Goal: Information Seeking & Learning: Learn about a topic

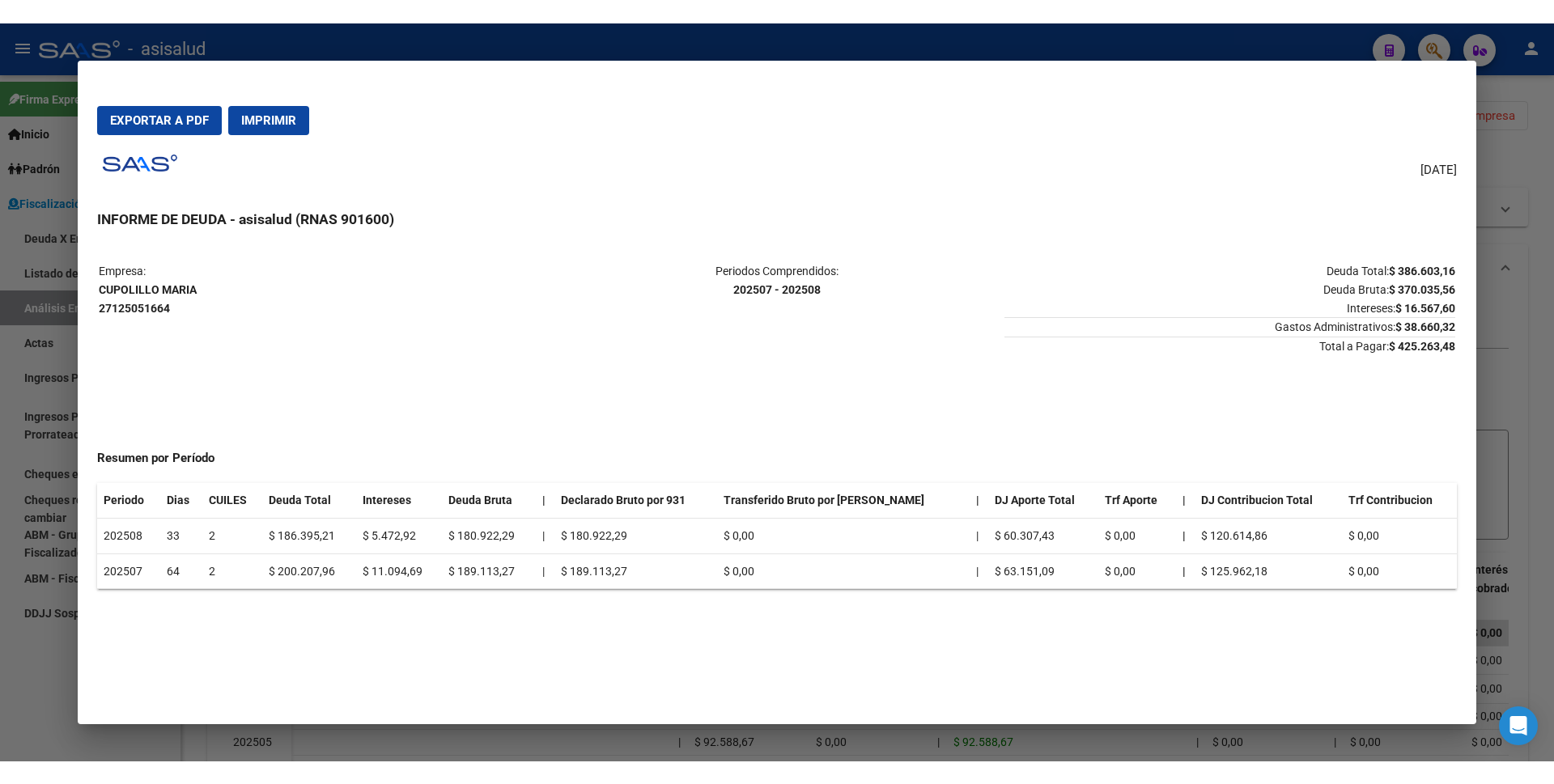
scroll to position [9, 0]
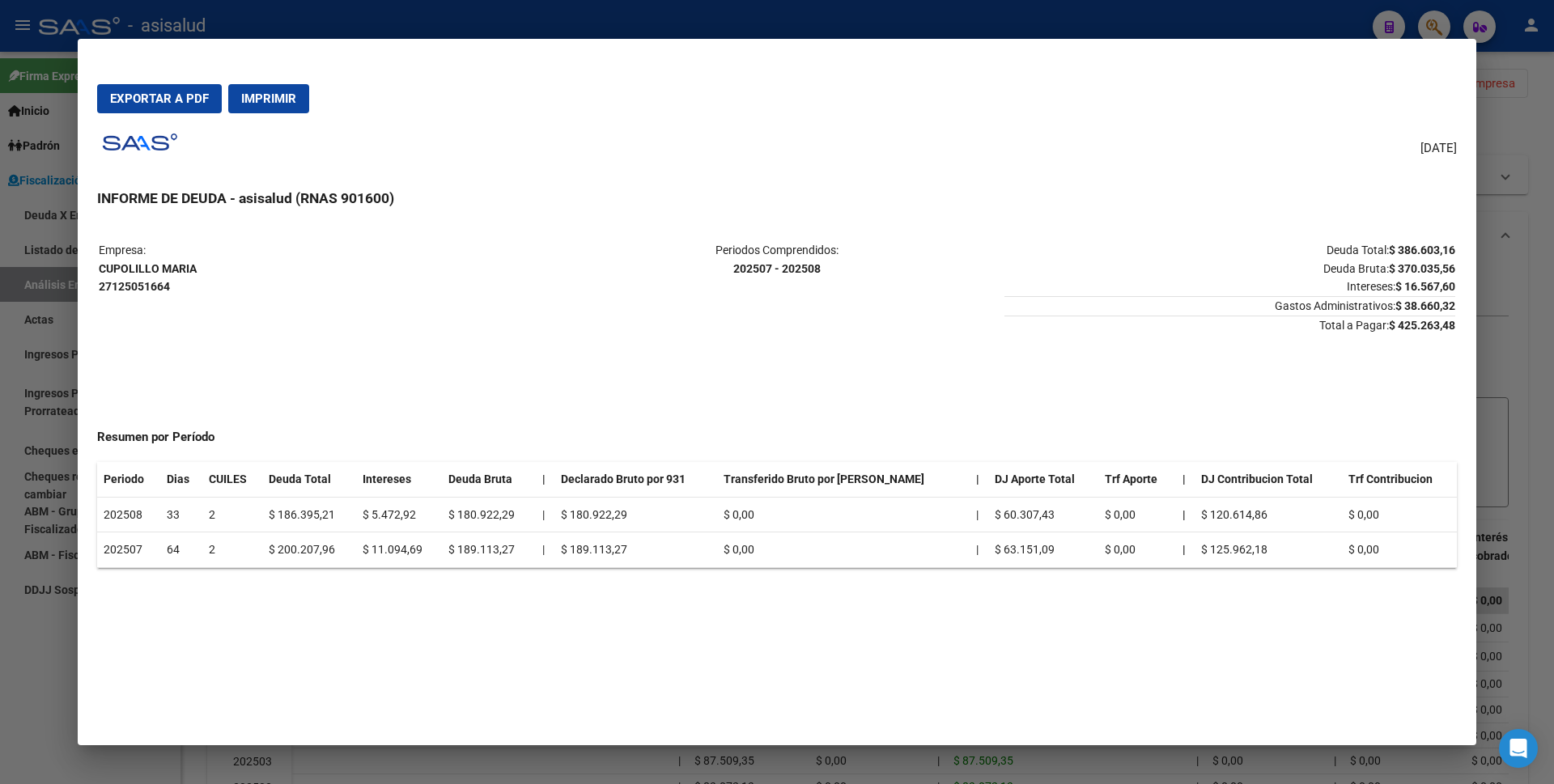
click at [15, 672] on div at bounding box center [777, 392] width 1554 height 784
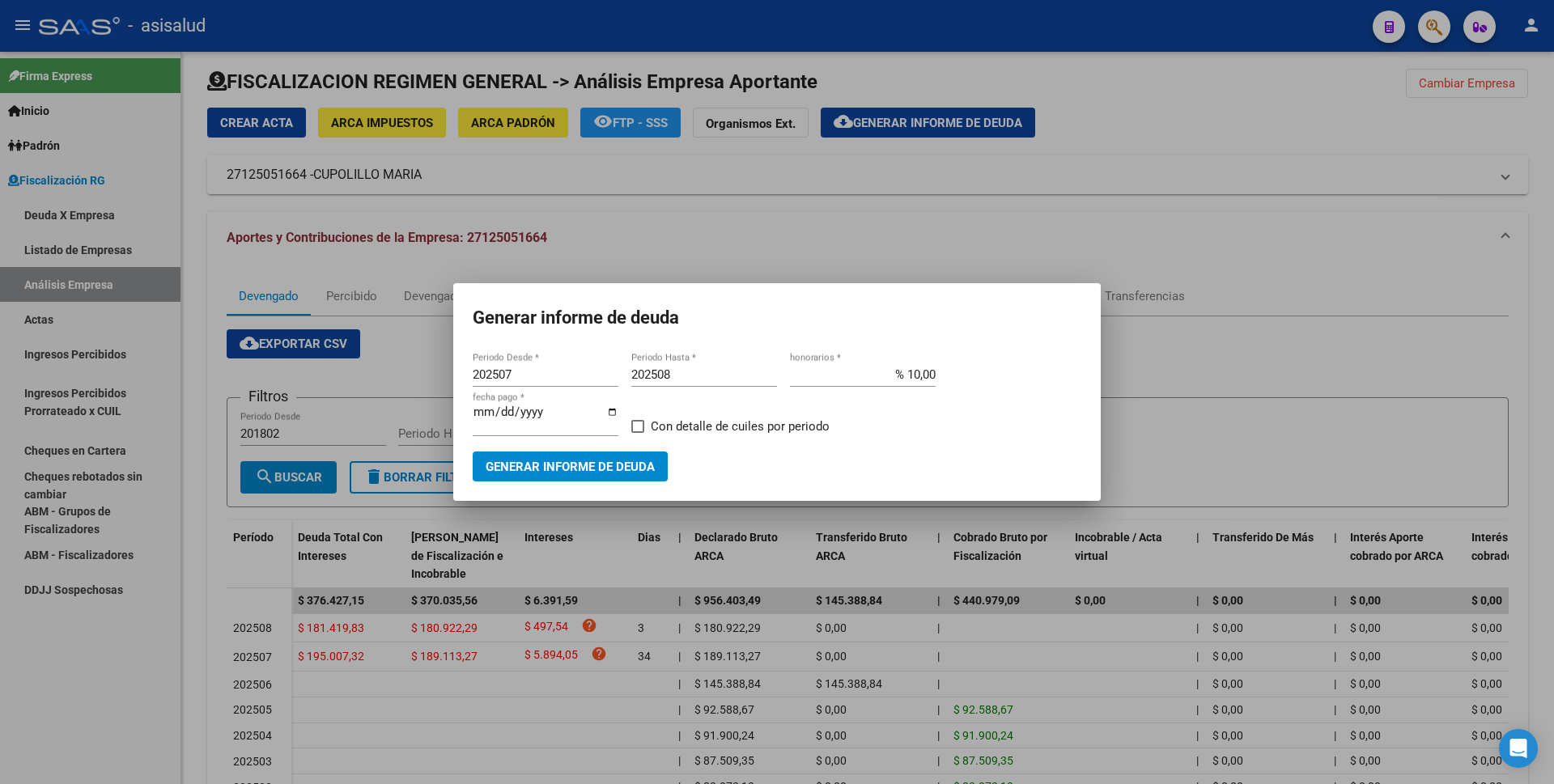
click at [1319, 98] on div at bounding box center [777, 392] width 1554 height 784
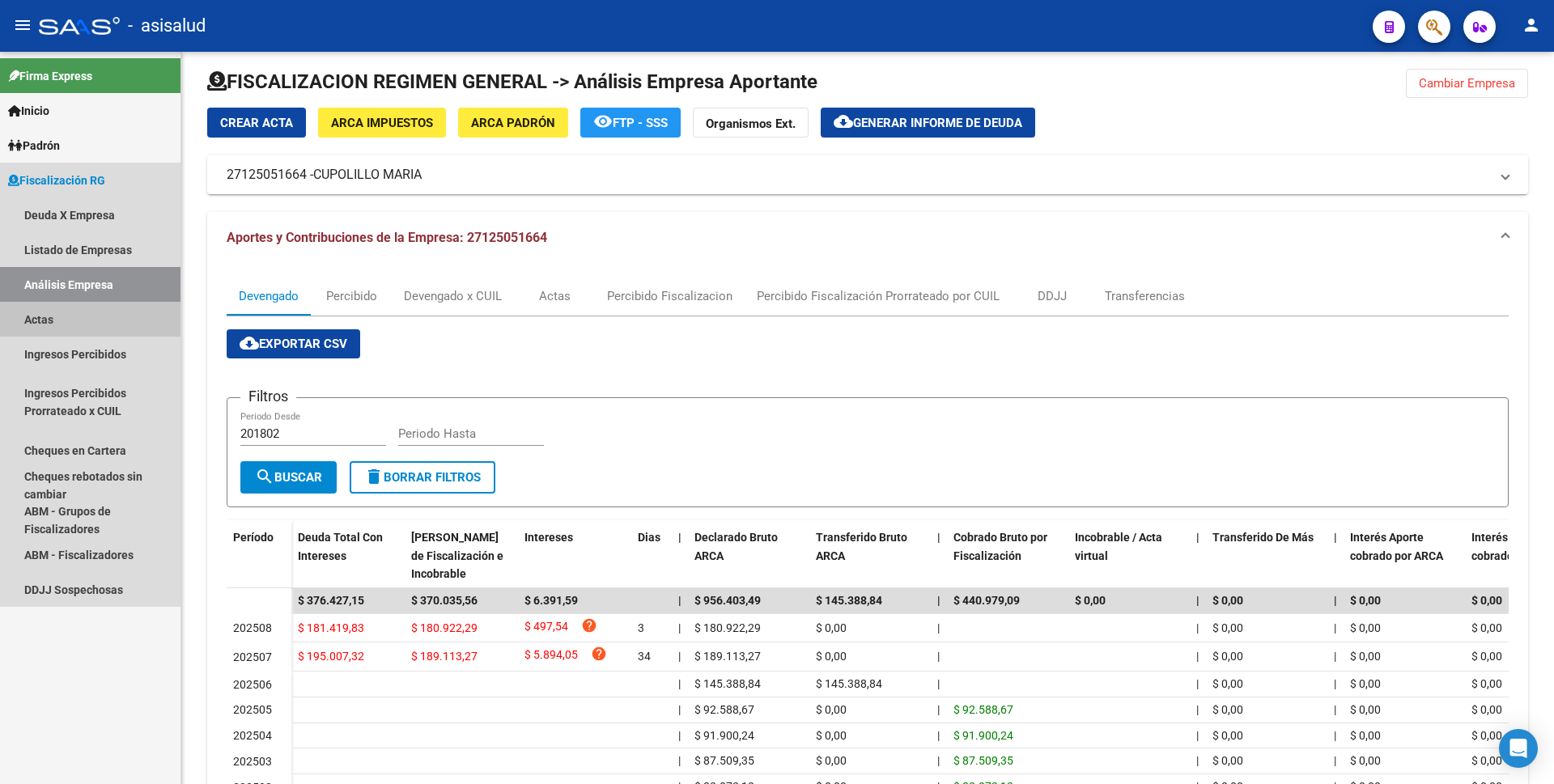
click at [76, 312] on link "Actas" at bounding box center [90, 319] width 181 height 35
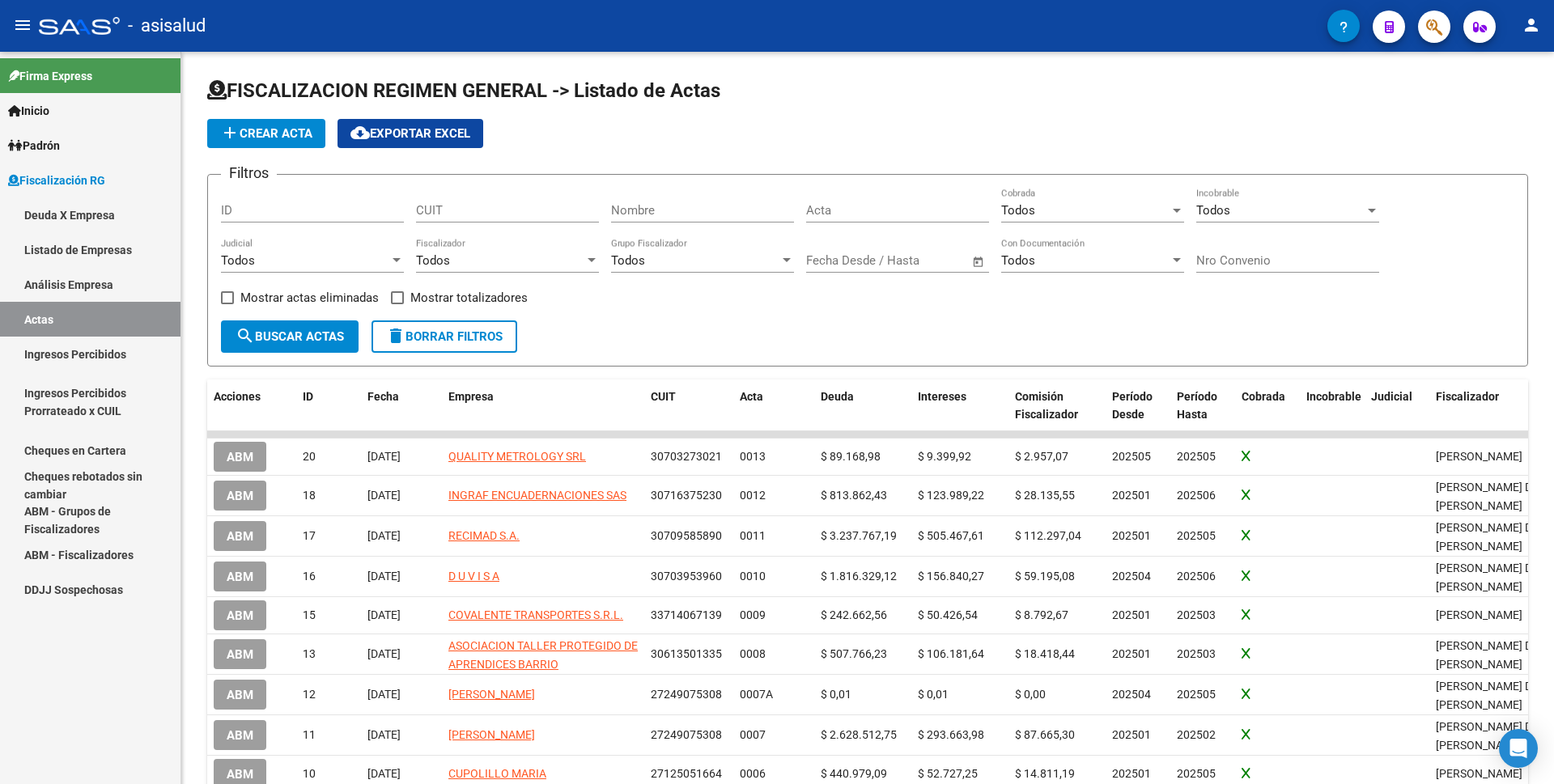
click at [79, 290] on link "Análisis Empresa" at bounding box center [90, 284] width 181 height 35
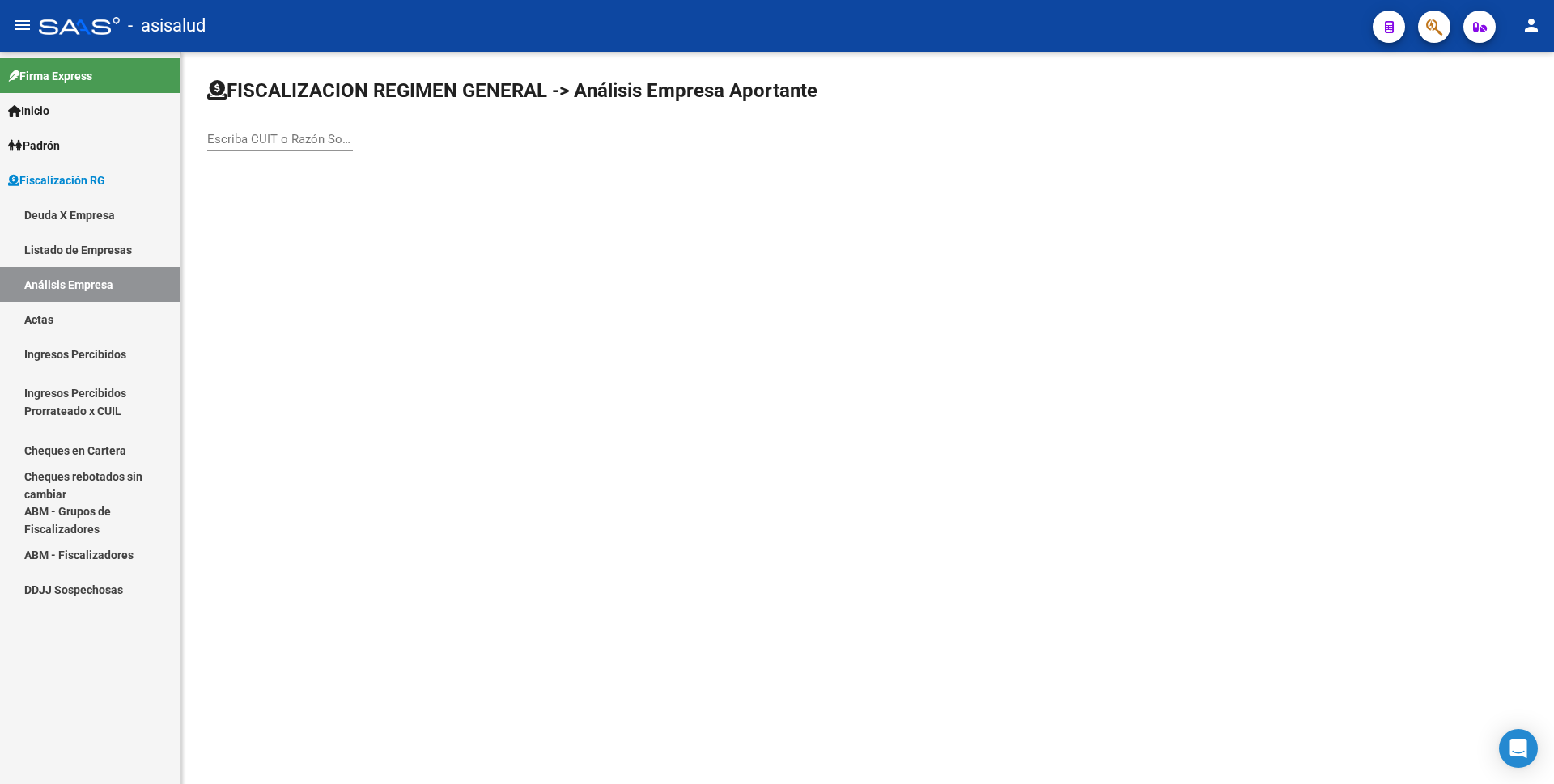
click at [87, 370] on link "Ingresos Percibidos" at bounding box center [90, 354] width 181 height 35
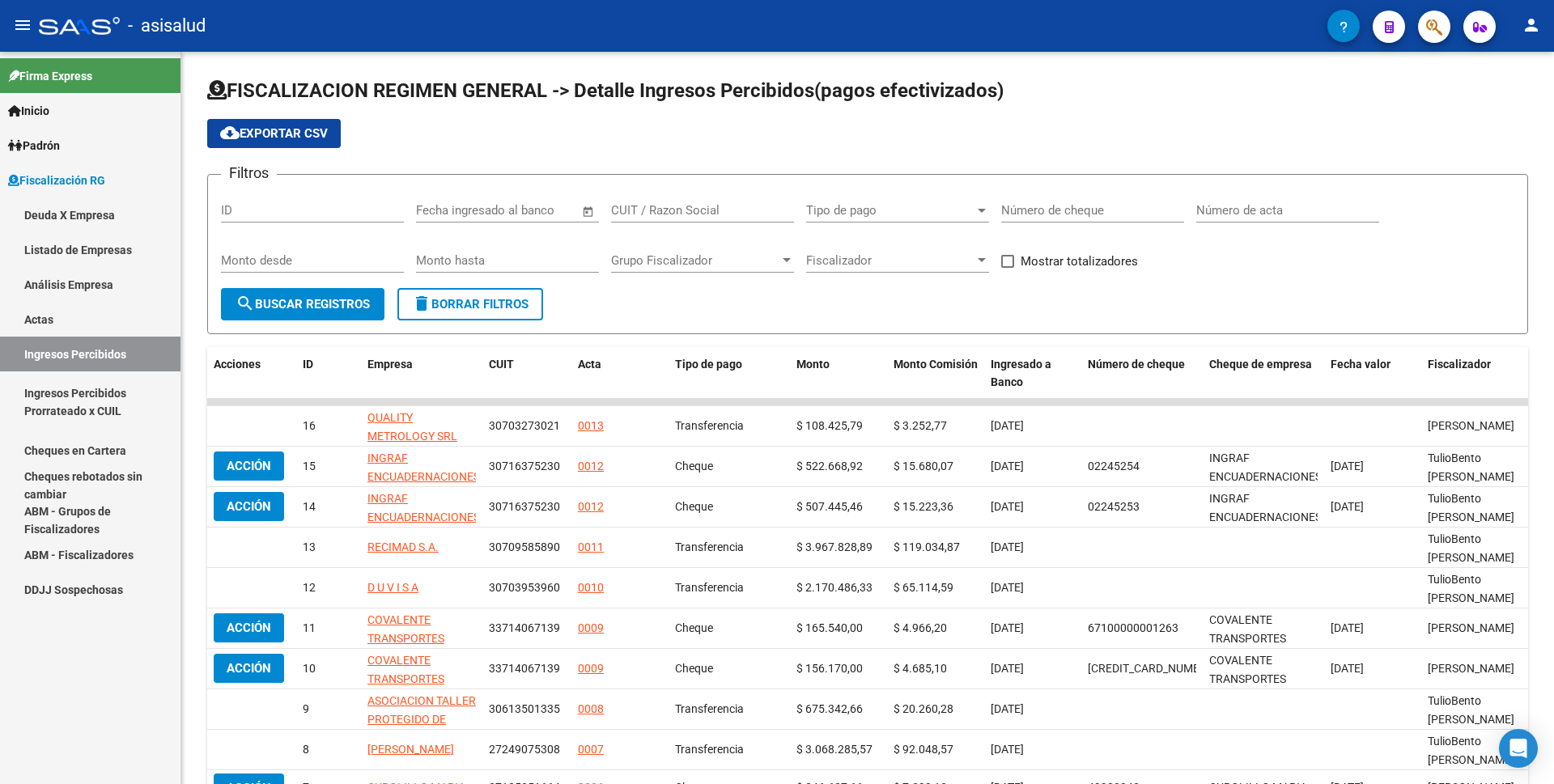
click at [112, 408] on link "Ingresos Percibidos Prorrateado x CUIL" at bounding box center [90, 402] width 181 height 62
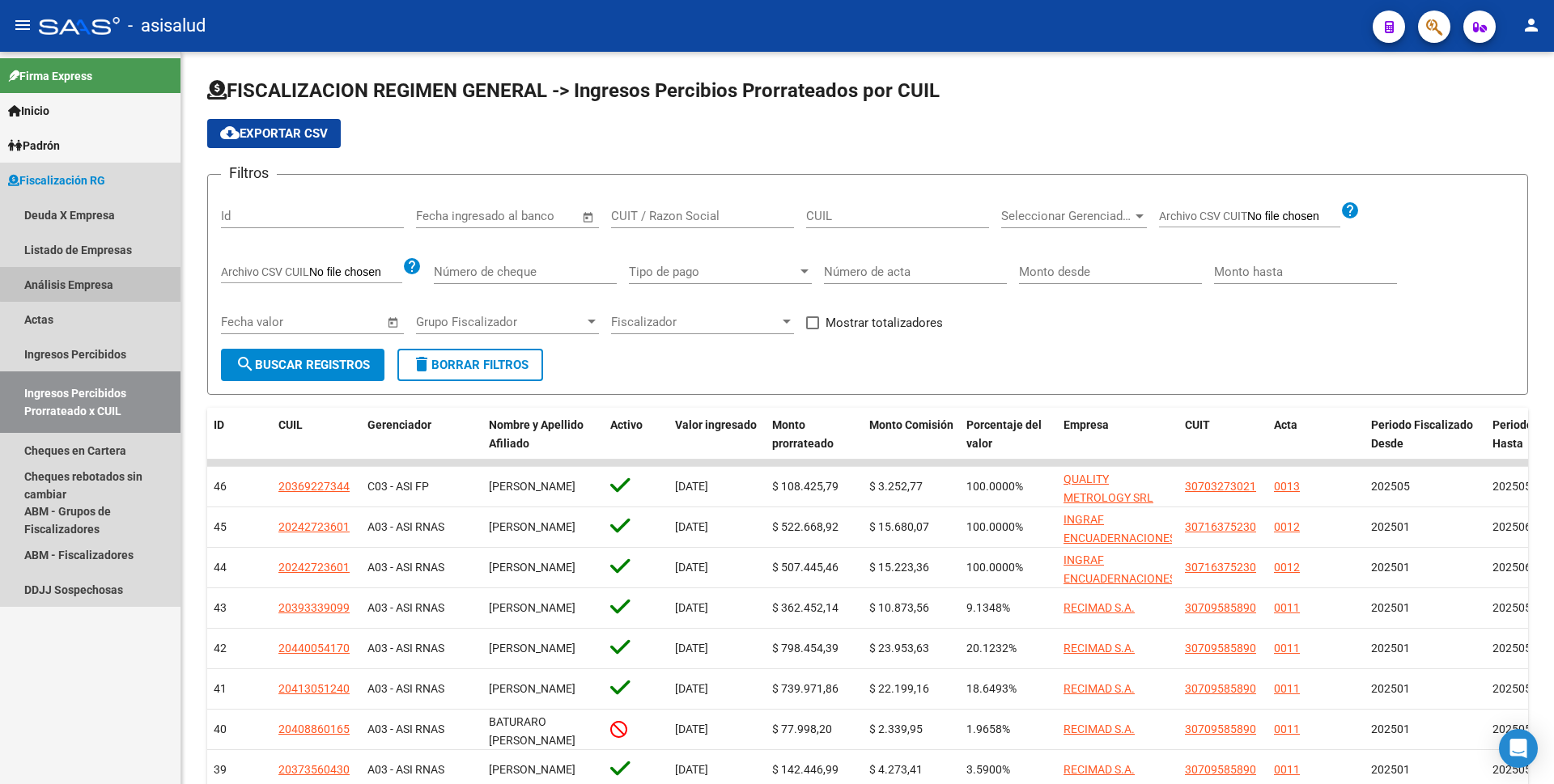
click at [91, 284] on link "Análisis Empresa" at bounding box center [90, 284] width 181 height 35
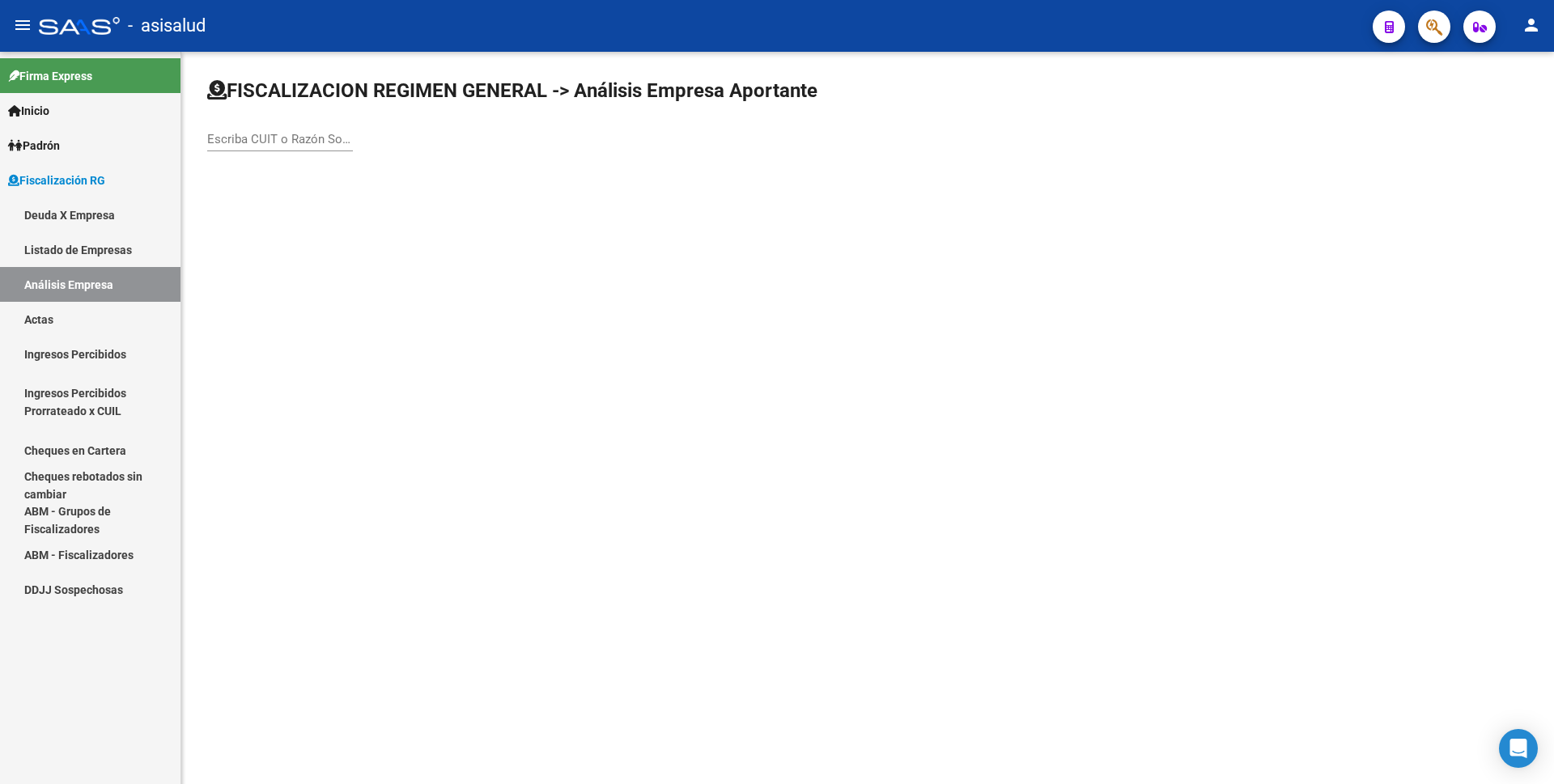
click at [311, 132] on input "Escriba CUIT o Razón Social para buscar" at bounding box center [279, 139] width 145 height 14
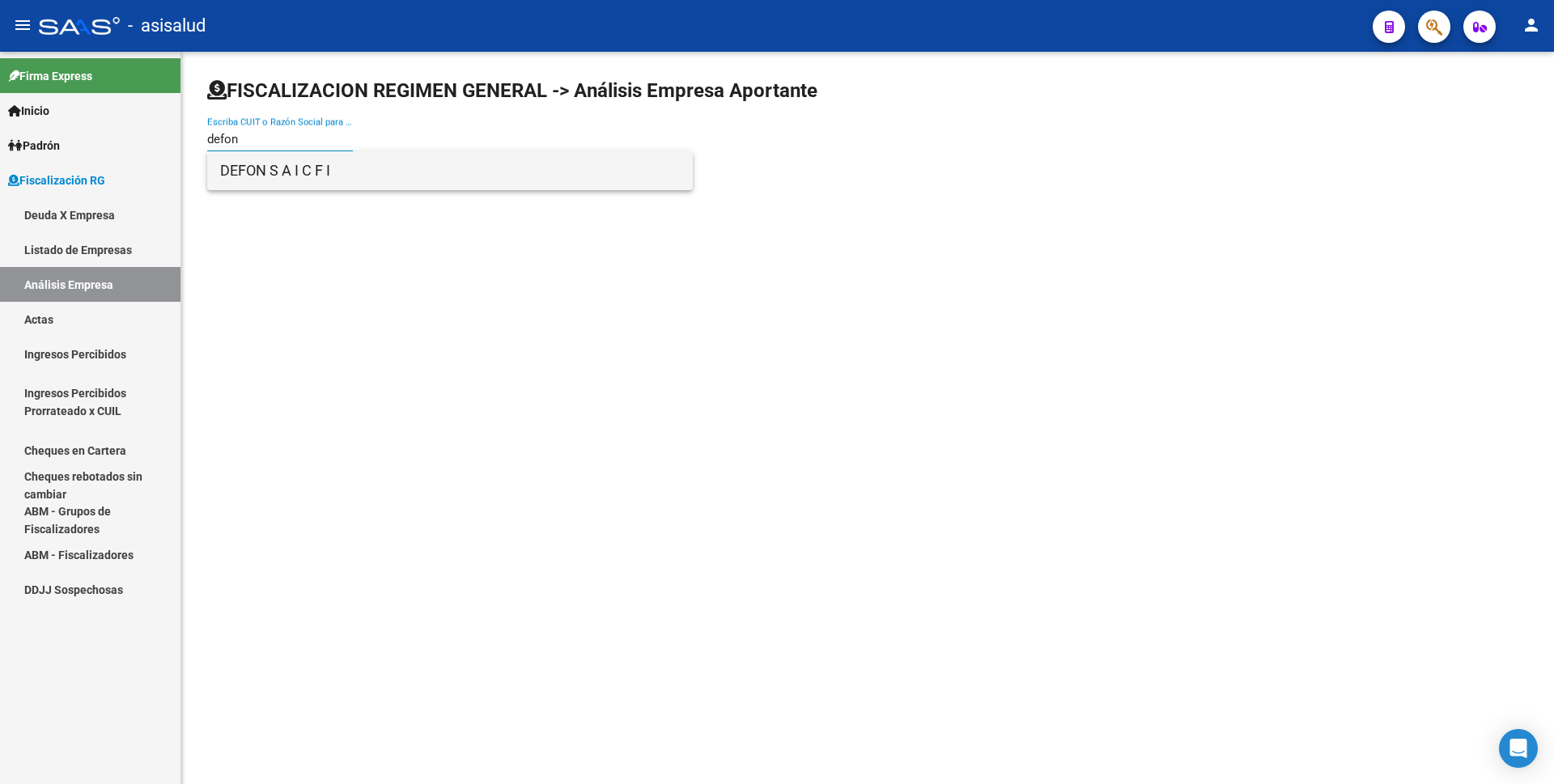
type input "defon"
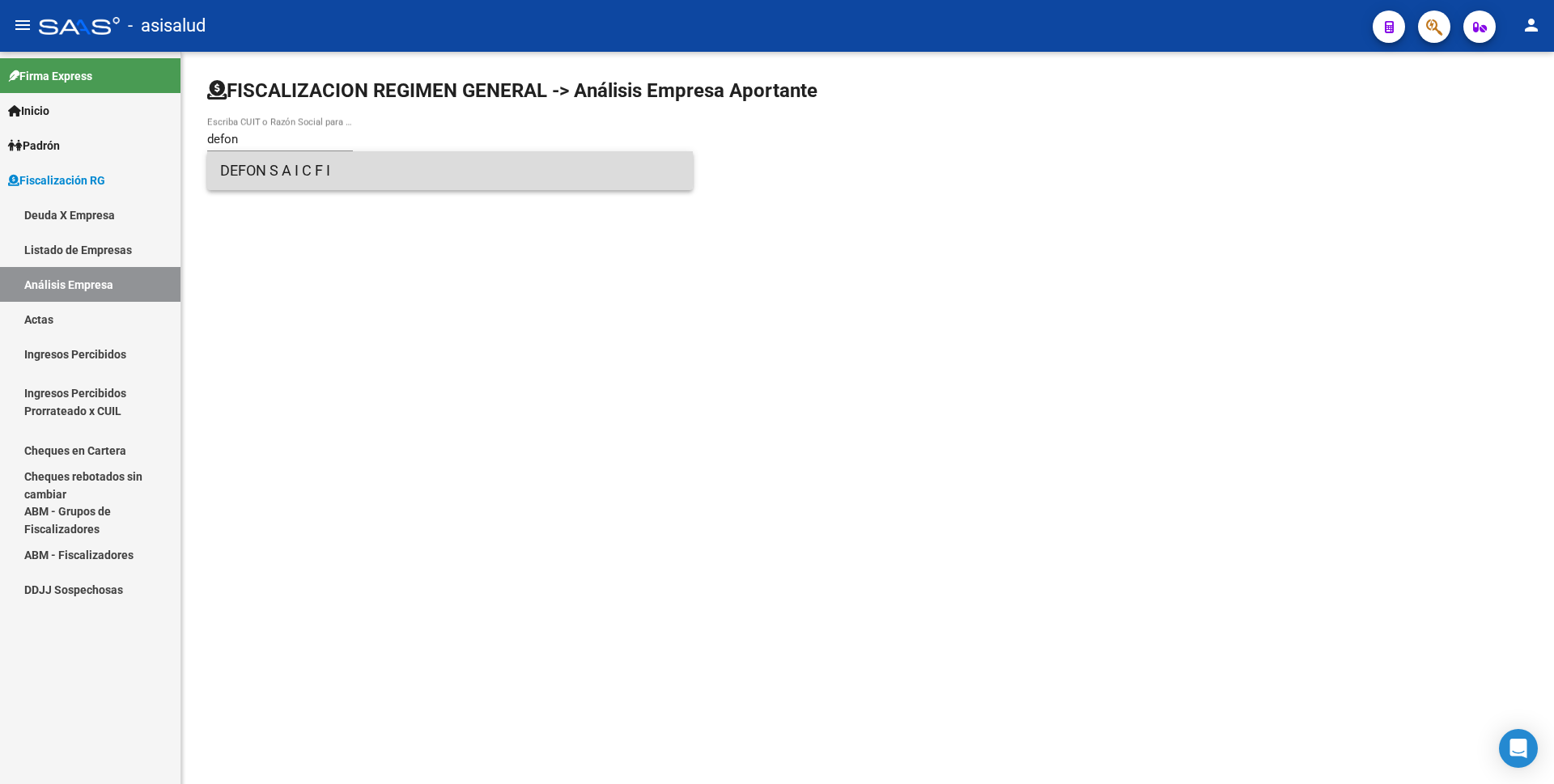
click at [325, 164] on span "DEFON S A I C F I" at bounding box center [451, 170] width 460 height 39
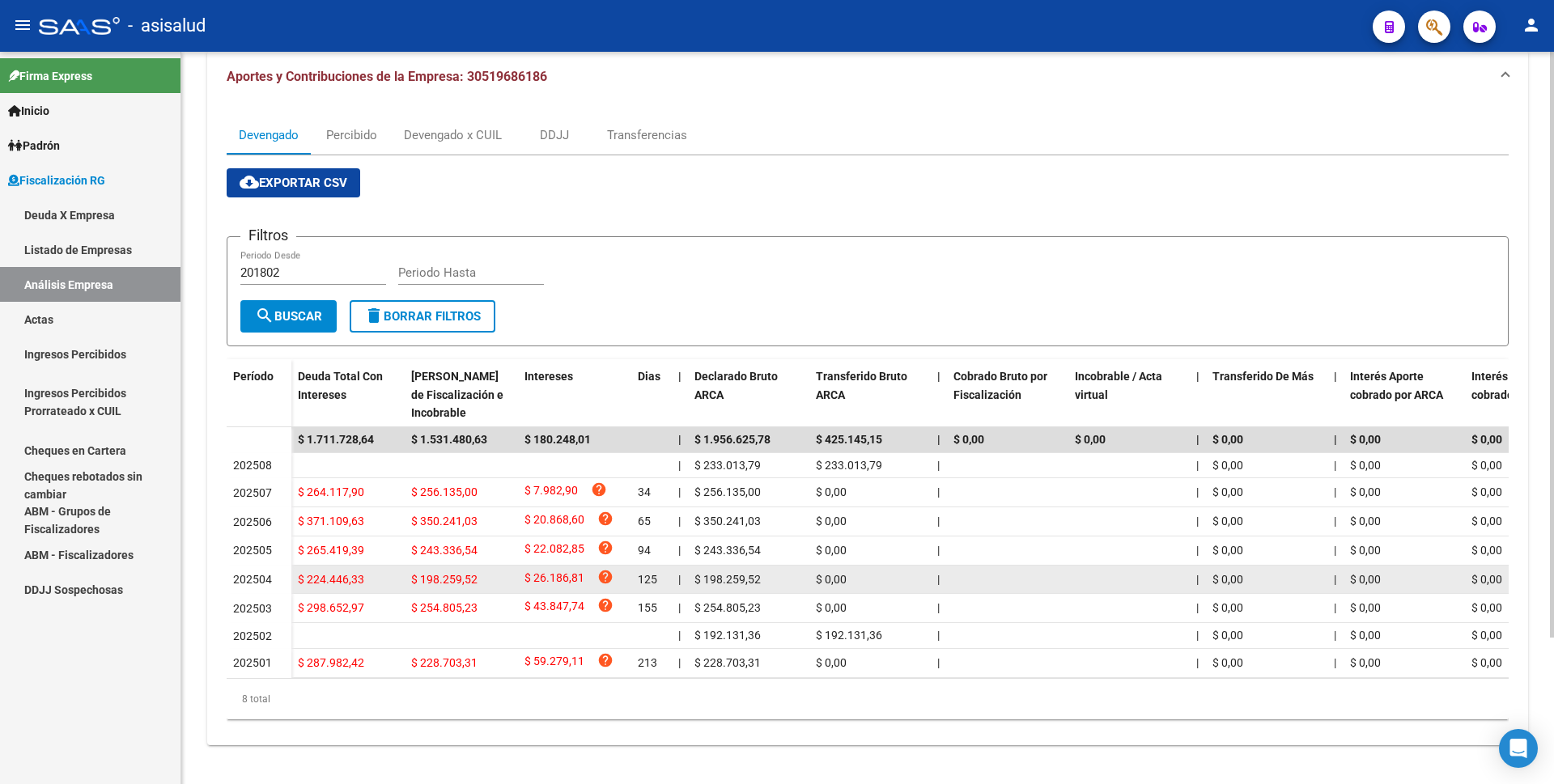
scroll to position [103, 0]
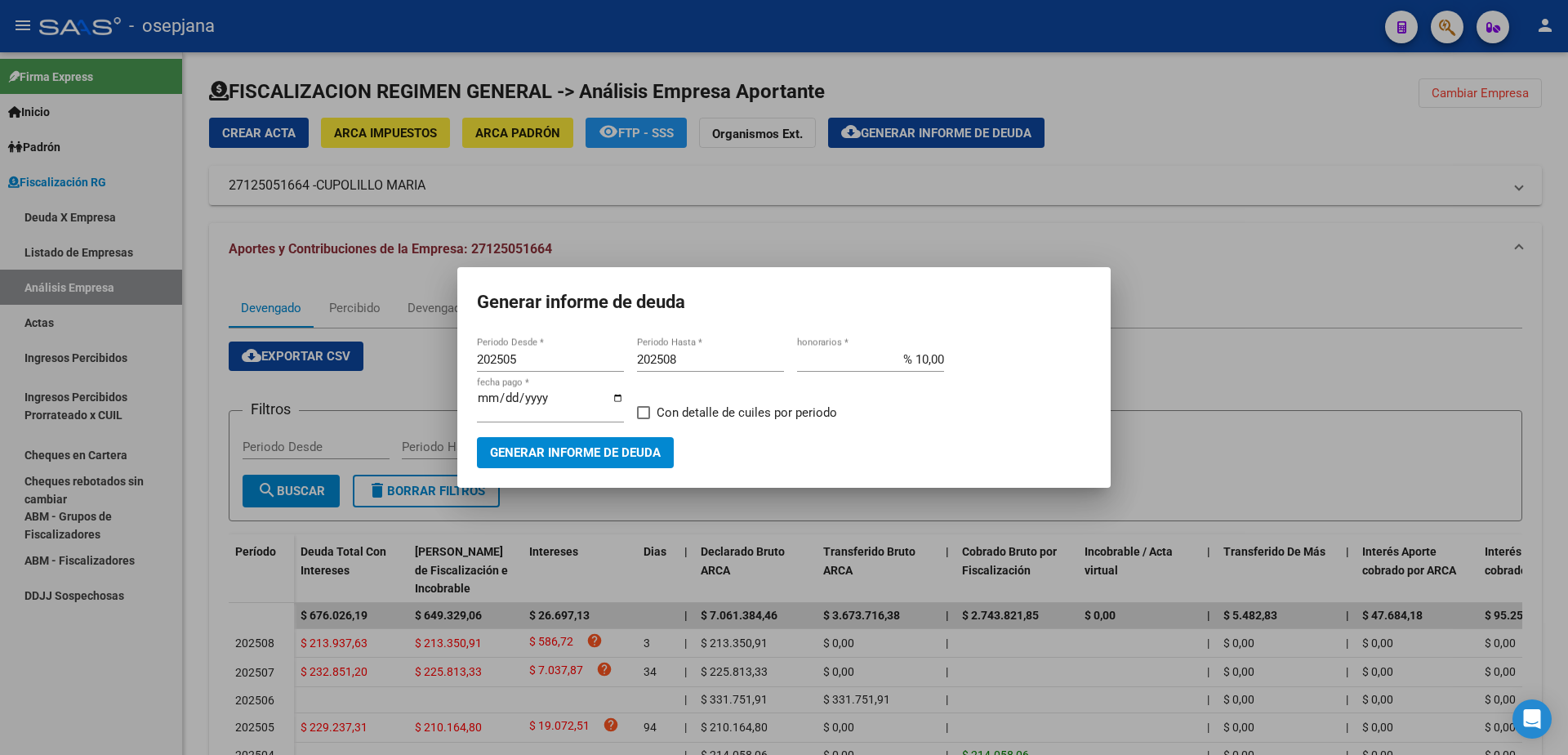
click at [40, 324] on div at bounding box center [784, 377] width 1568 height 755
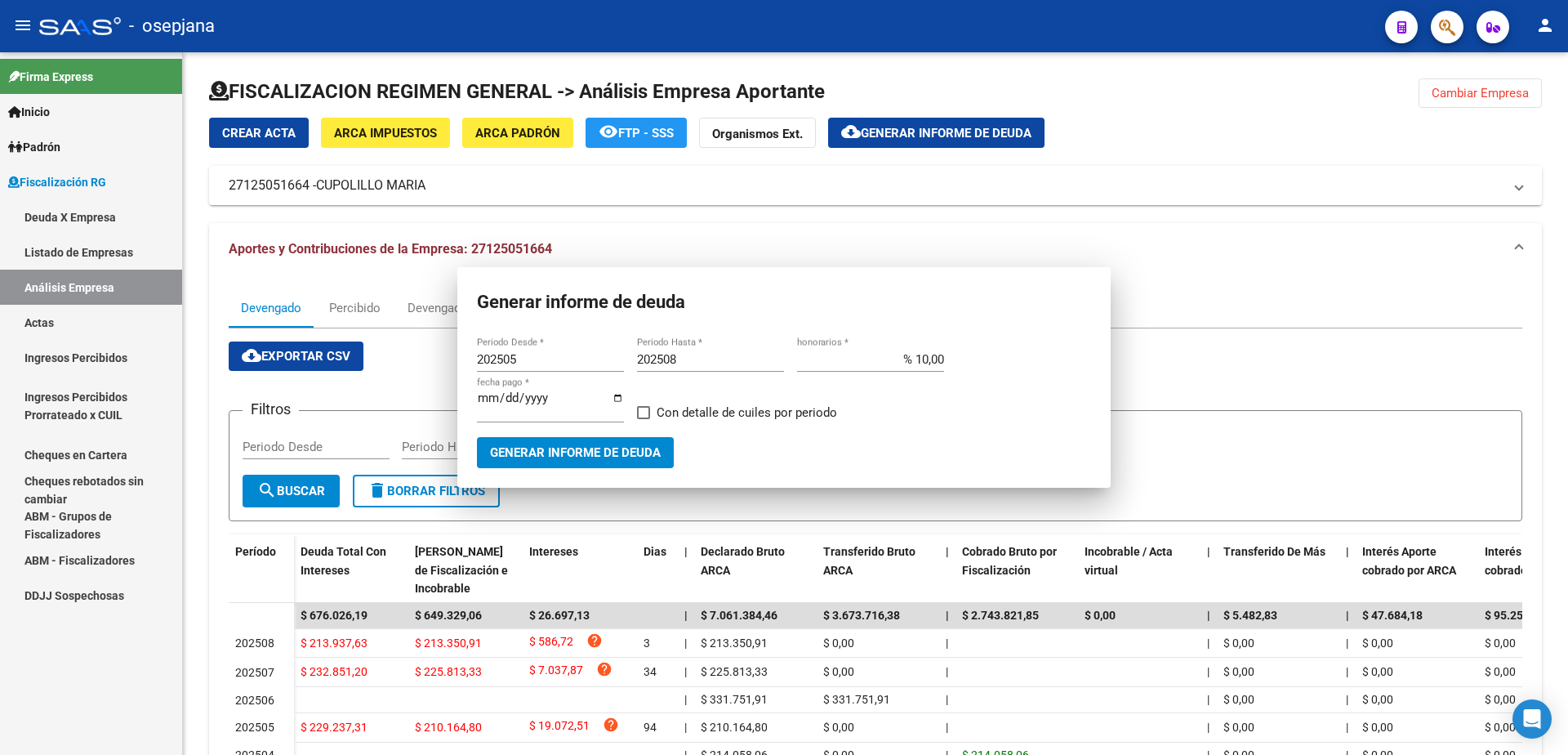
click at [48, 319] on link "Actas" at bounding box center [91, 322] width 182 height 35
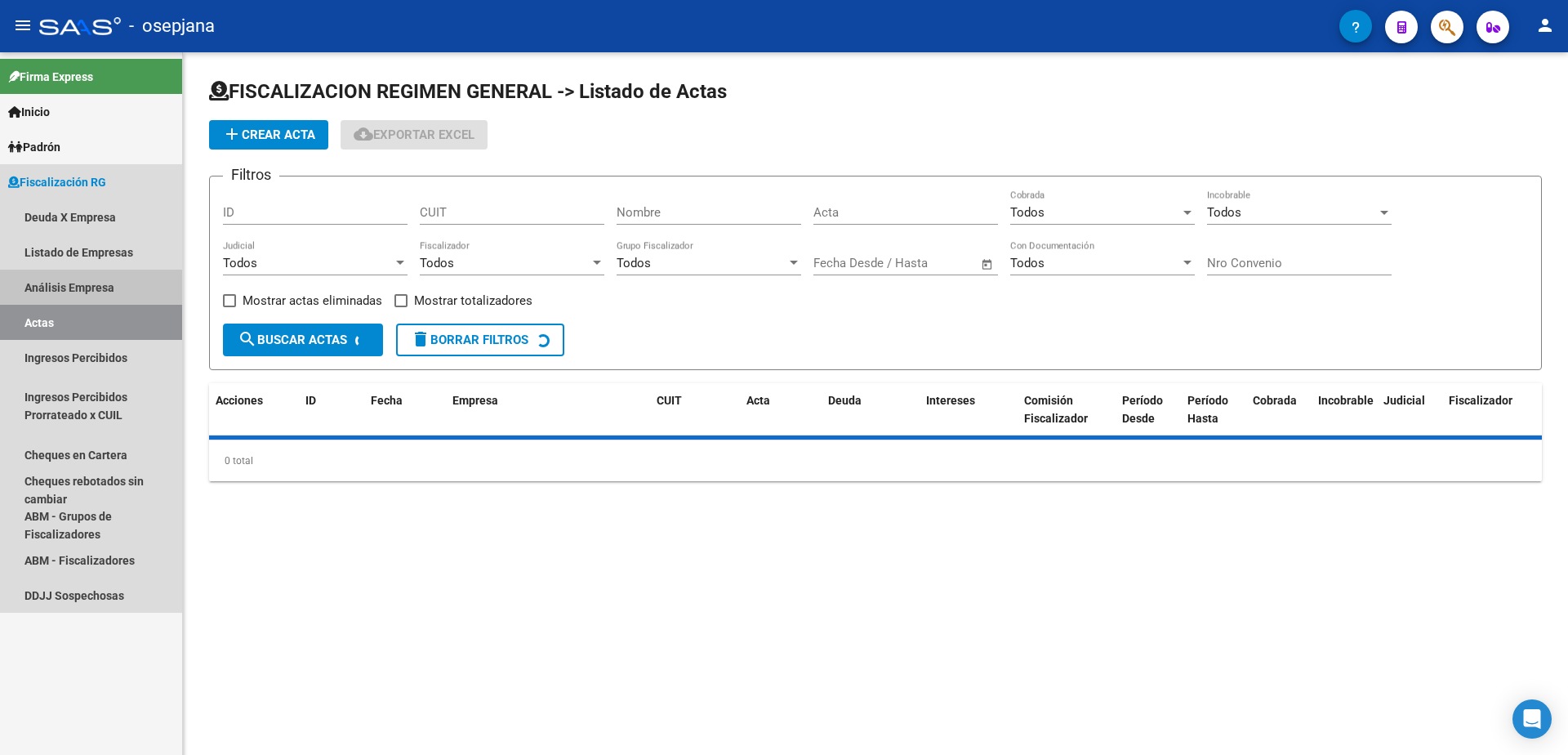
click at [69, 296] on link "Análisis Empresa" at bounding box center [91, 287] width 182 height 35
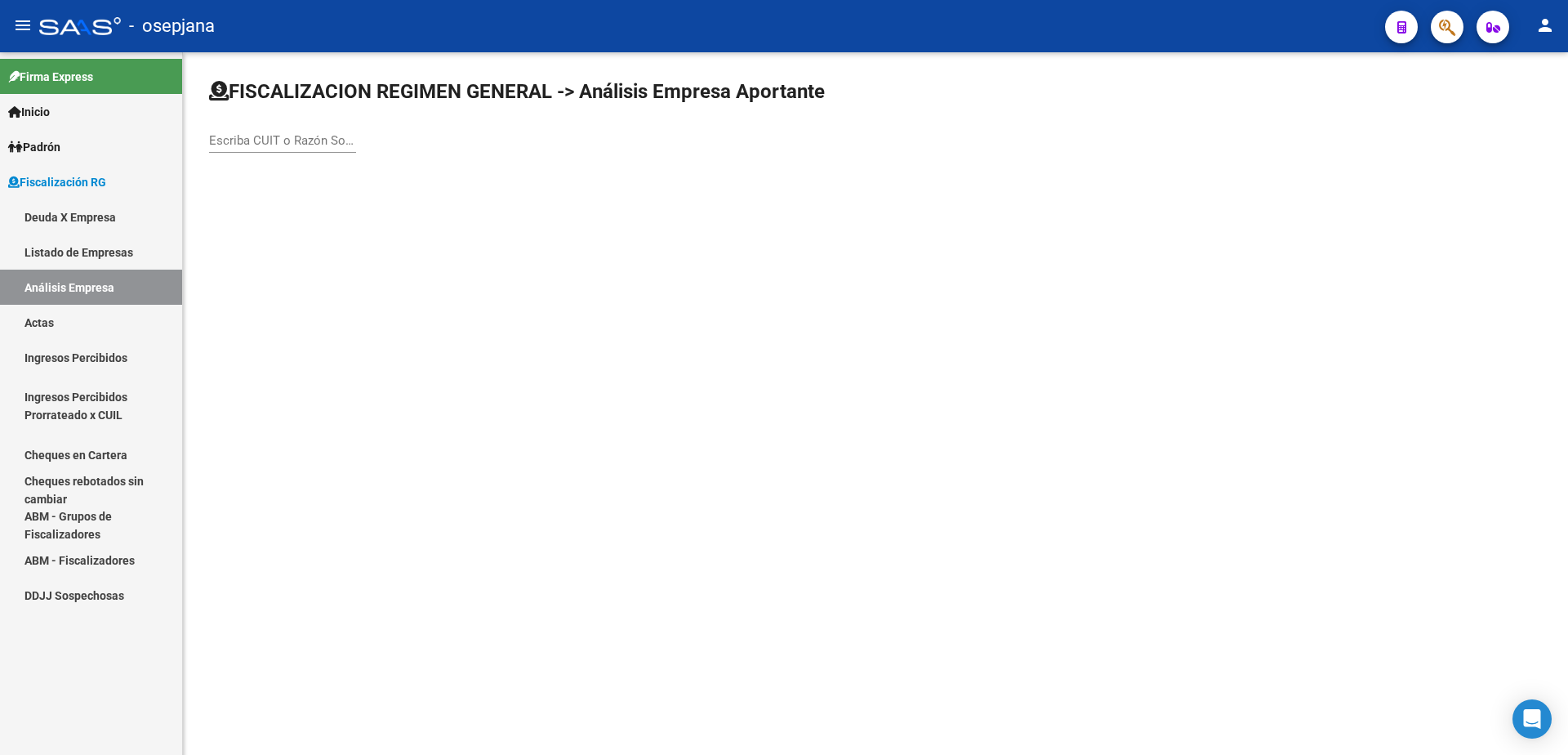
click at [276, 137] on input "Escriba CUIT o Razón Social para buscar" at bounding box center [282, 140] width 147 height 14
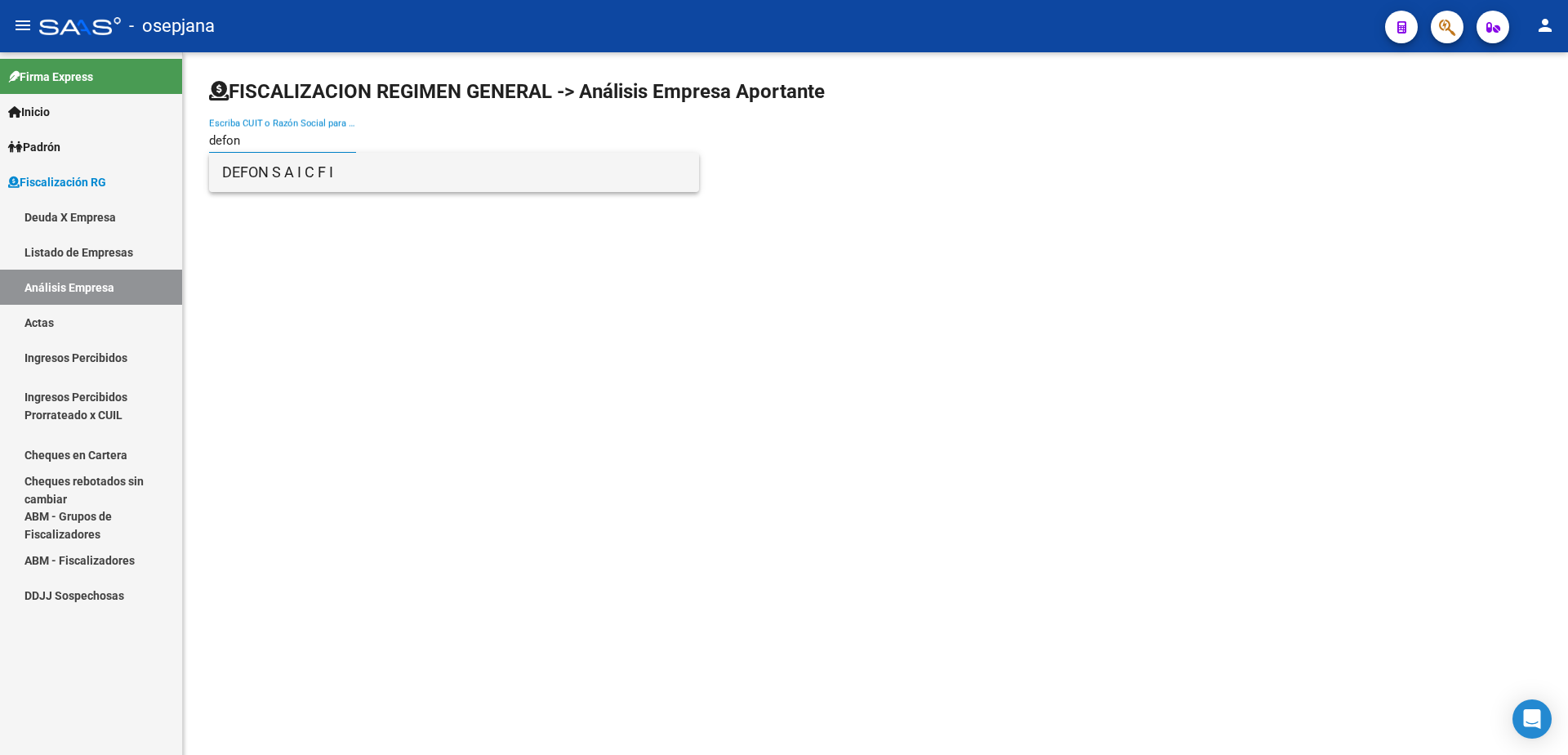
type input "defon"
click at [299, 163] on span "DEFON S A I C F I" at bounding box center [455, 172] width 464 height 39
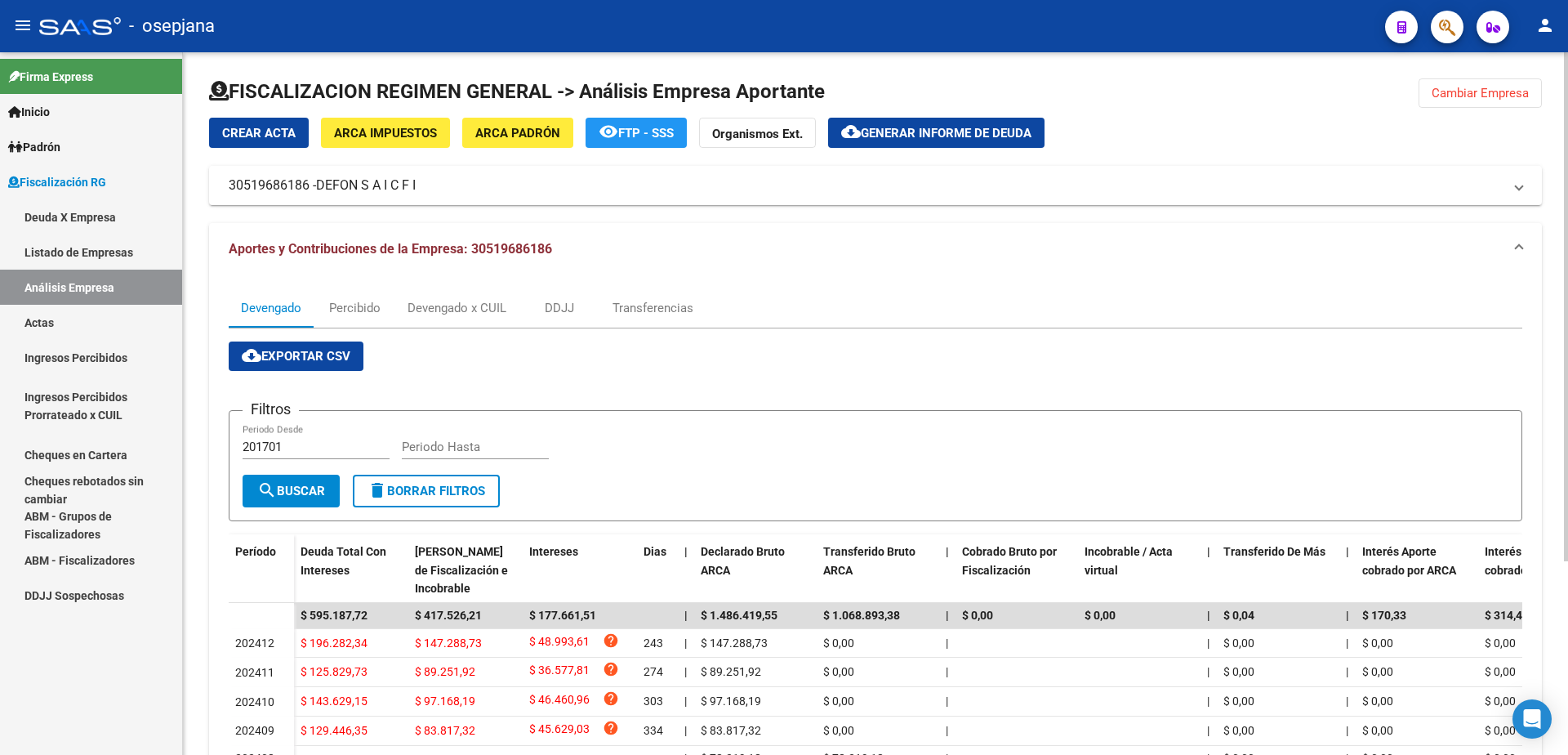
click at [490, 119] on button "ARCA Padrón" at bounding box center [518, 133] width 111 height 31
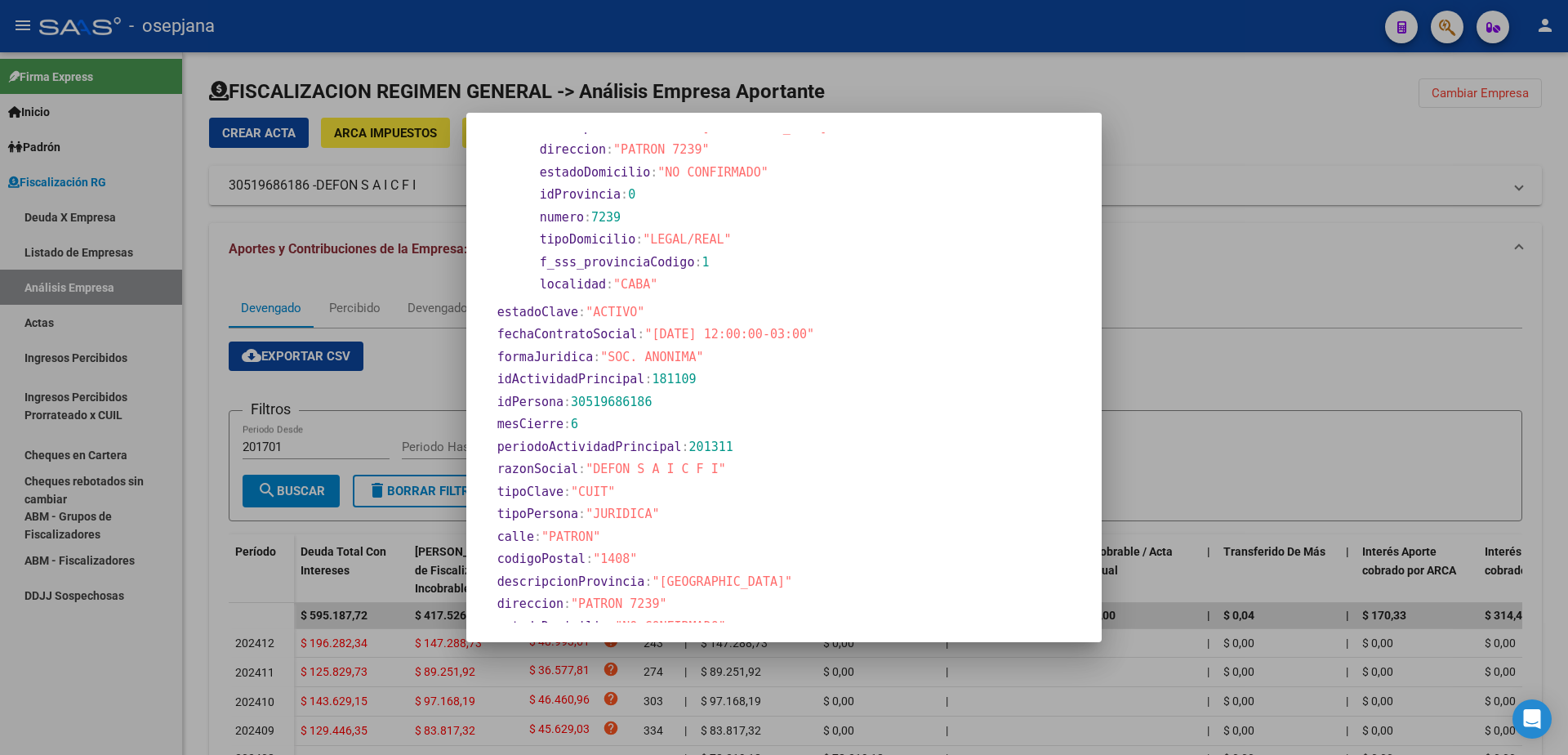
scroll to position [409, 0]
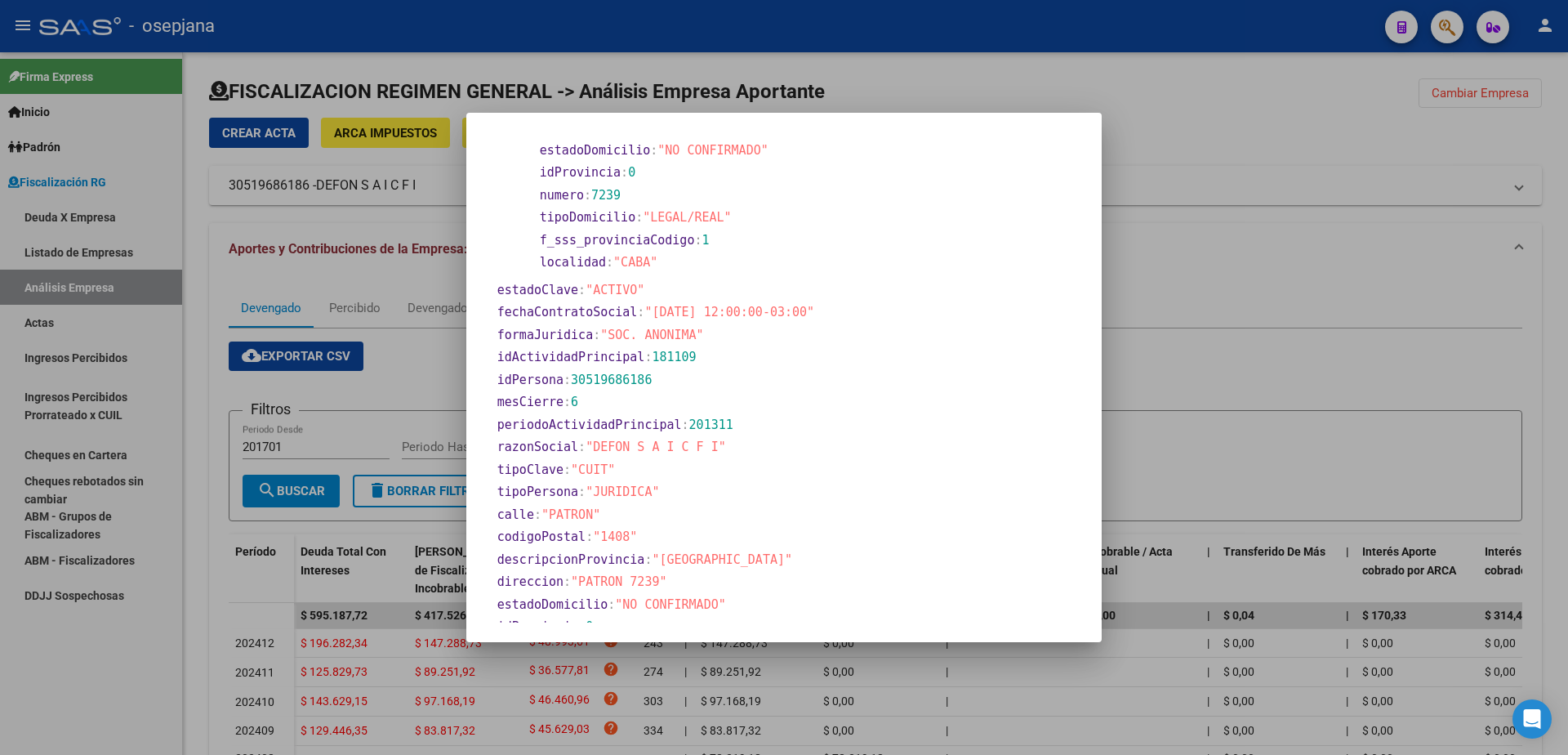
click at [1281, 134] on div at bounding box center [784, 377] width 1568 height 755
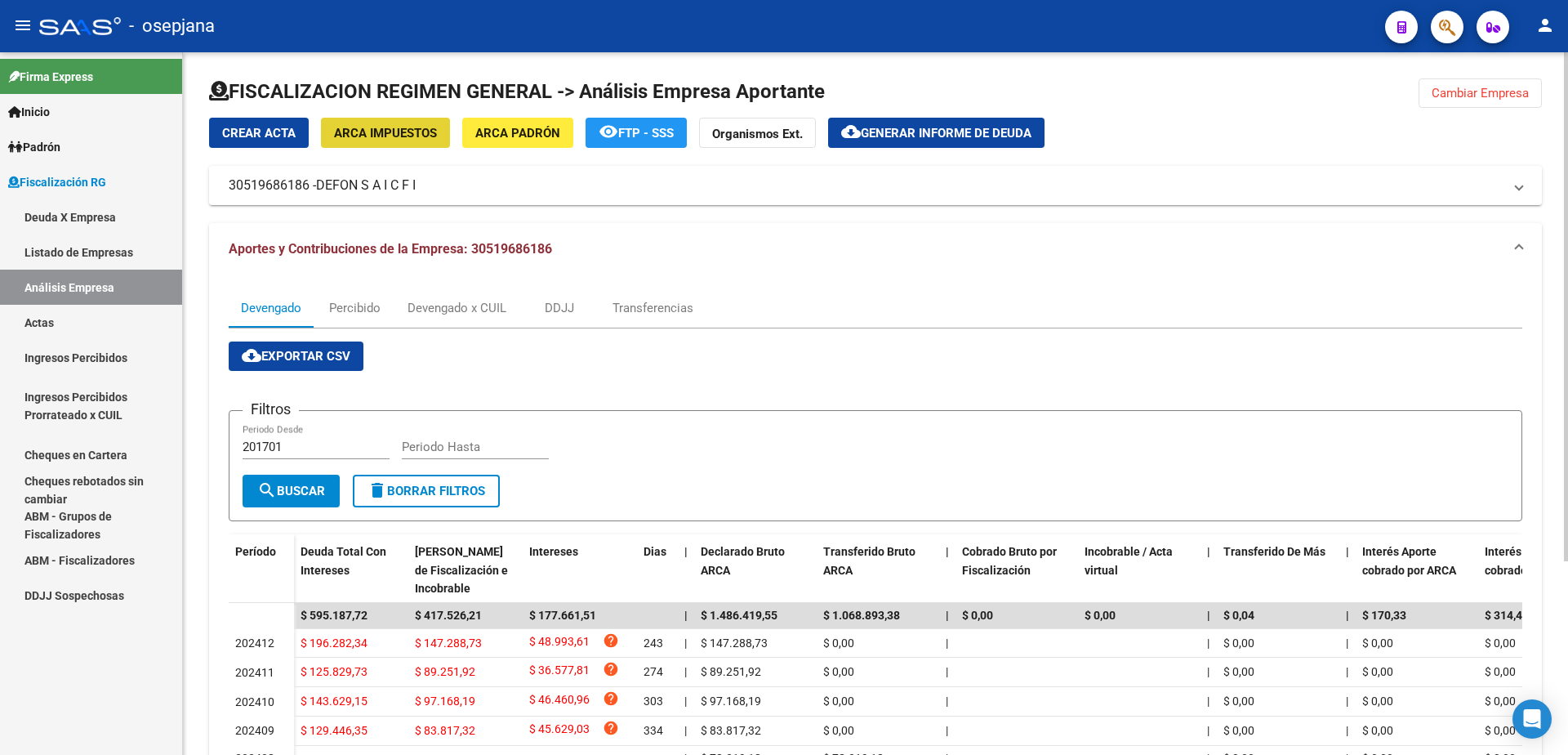
click at [404, 126] on span "ARCA Impuestos" at bounding box center [385, 132] width 103 height 14
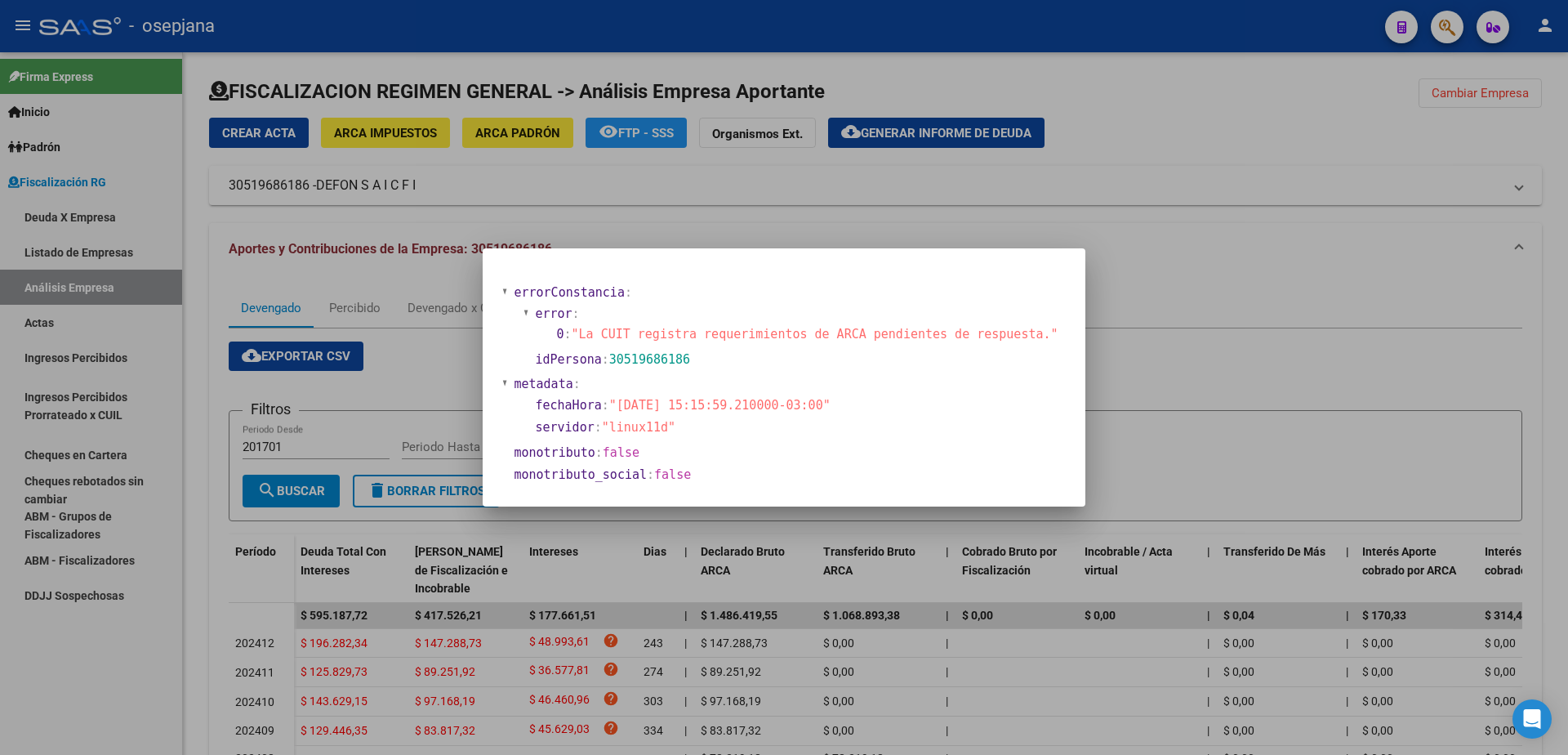
click at [410, 675] on div at bounding box center [784, 377] width 1568 height 755
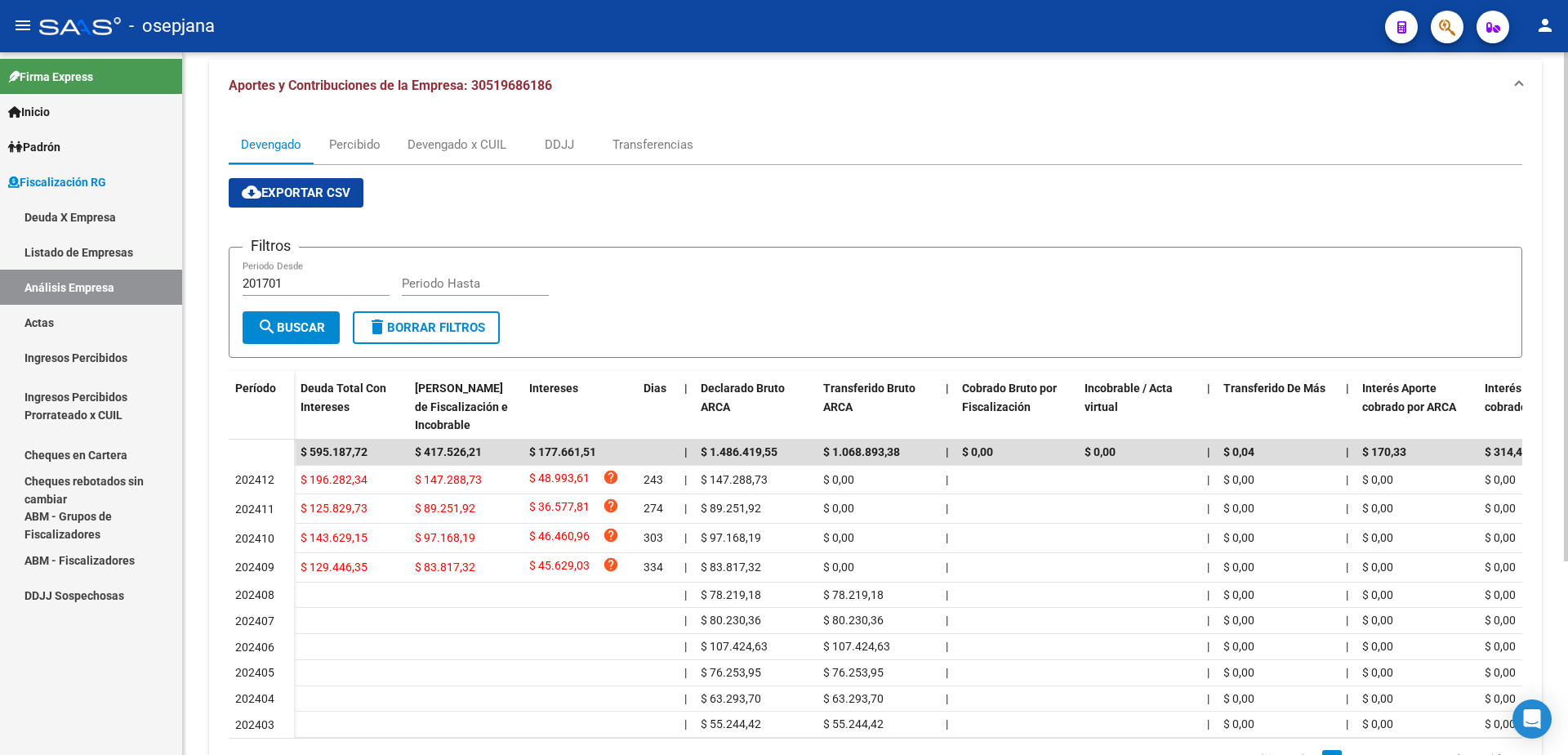
scroll to position [246, 0]
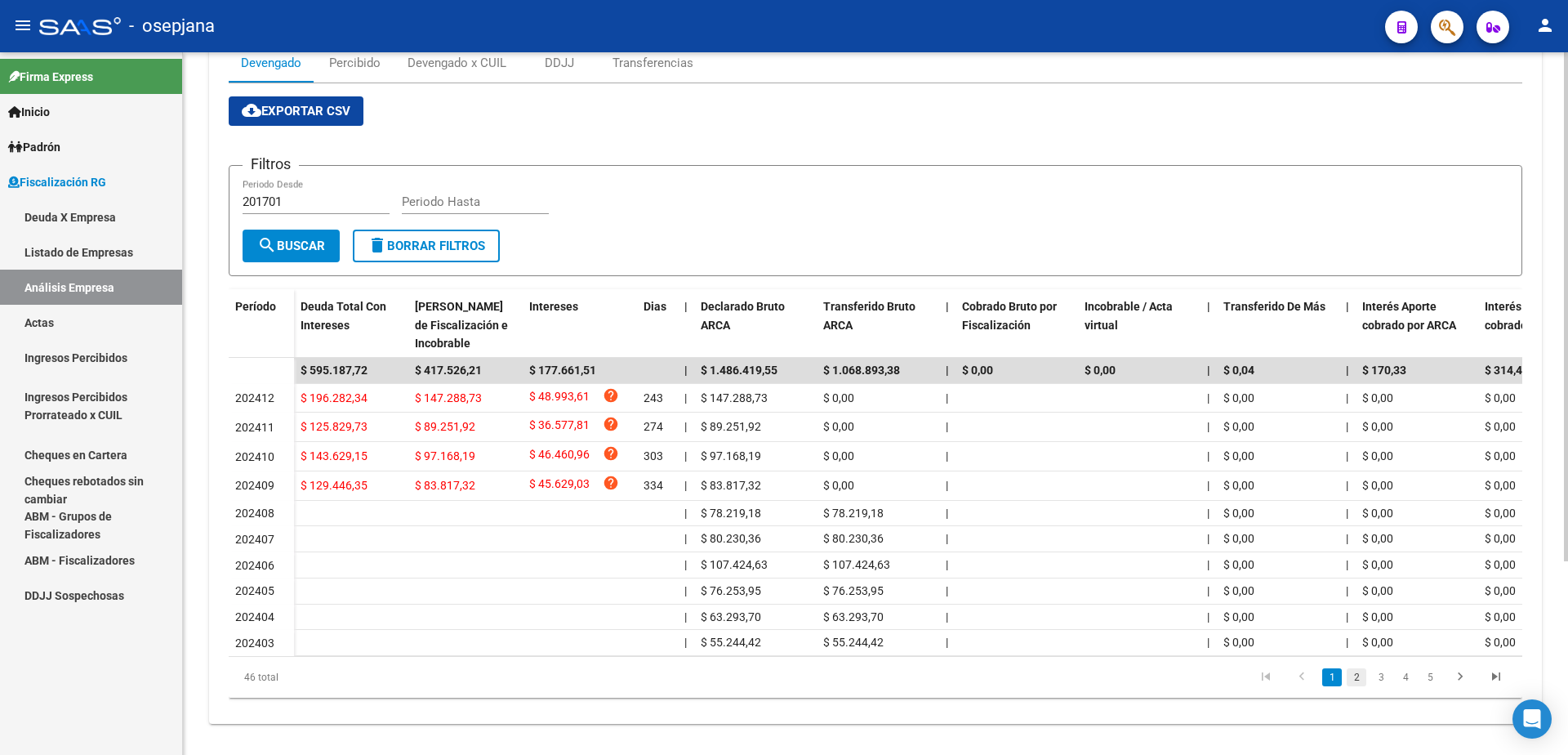
click at [1348, 686] on link "2" at bounding box center [1357, 677] width 19 height 18
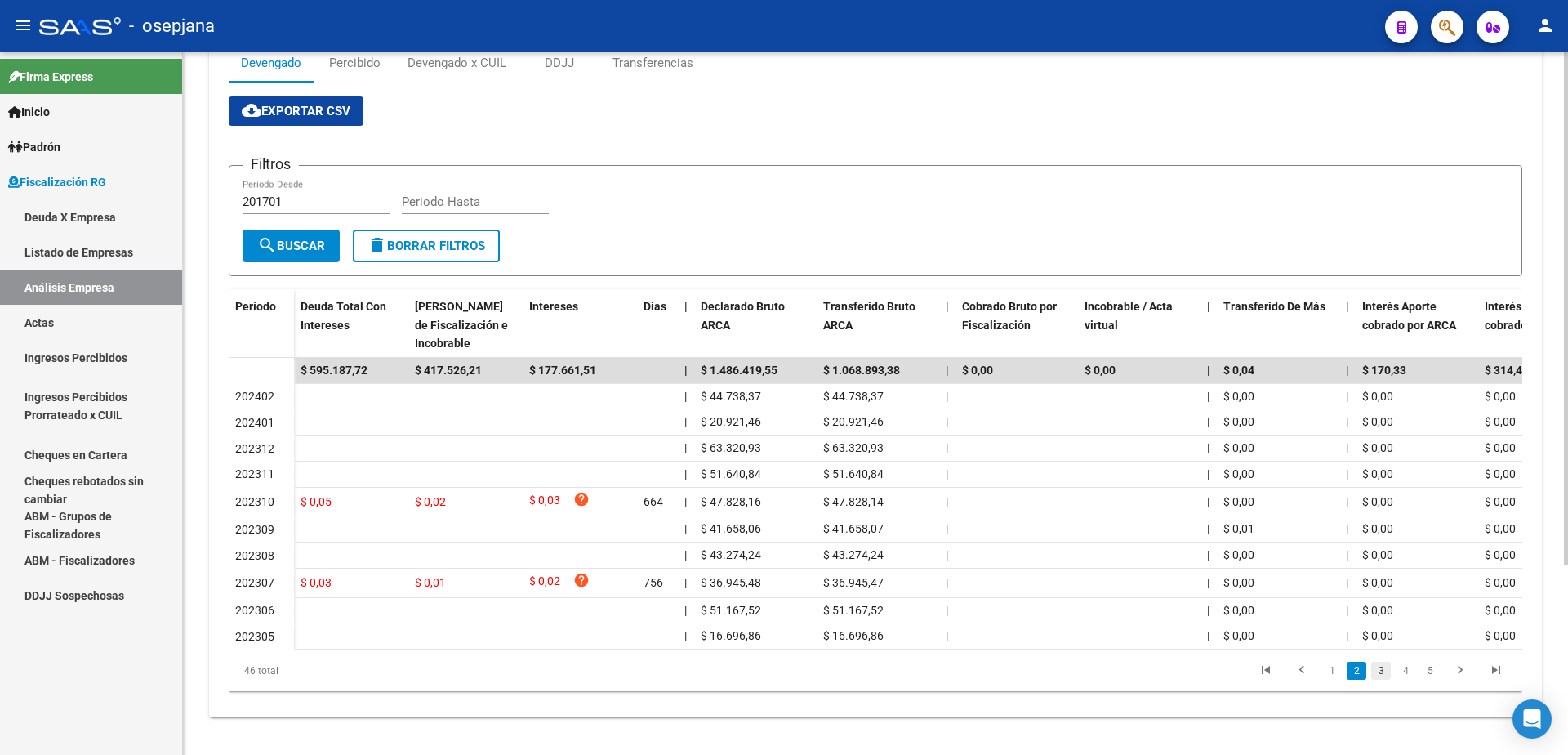
click at [1390, 680] on link "3" at bounding box center [1381, 671] width 19 height 18
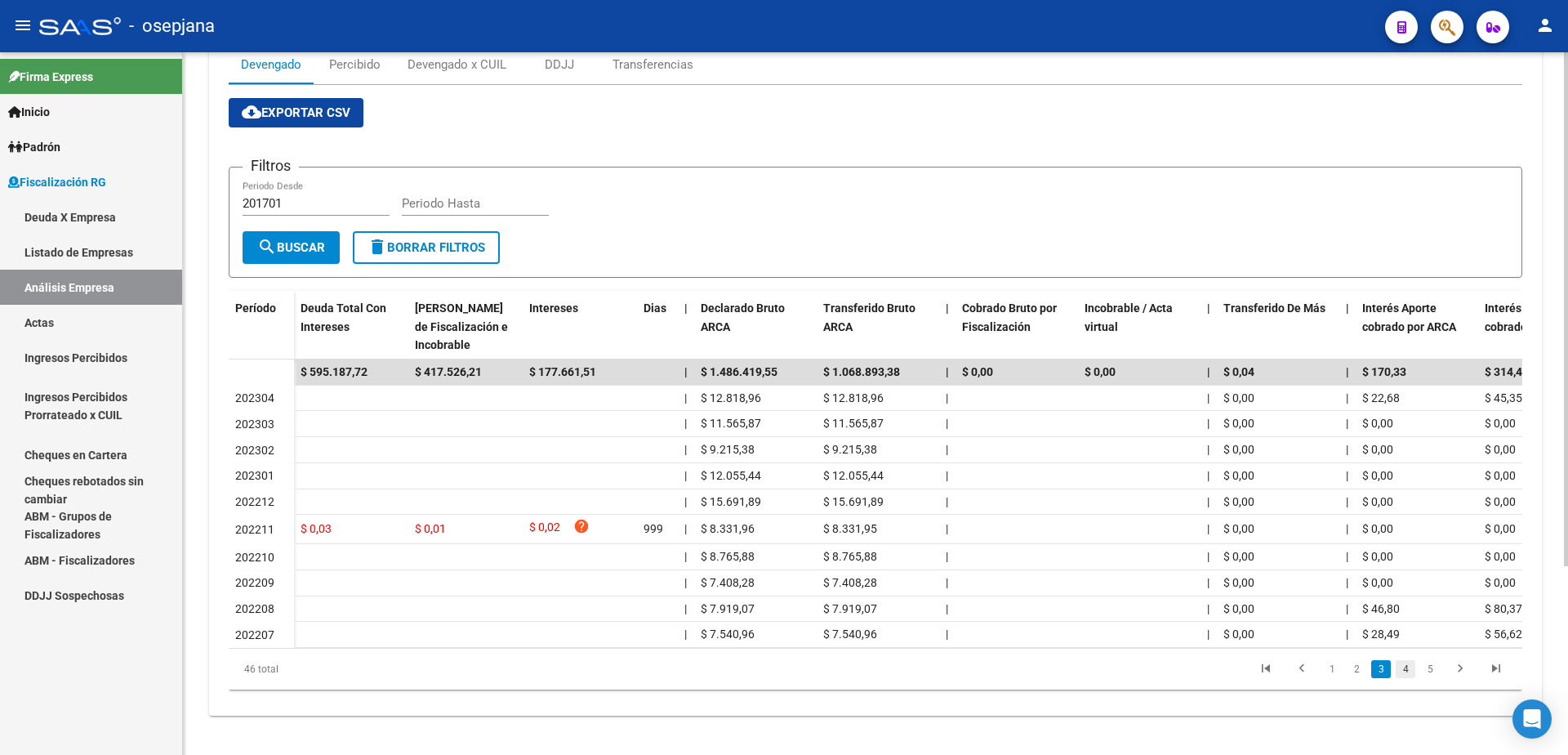
click at [1402, 678] on link "4" at bounding box center [1406, 669] width 19 height 18
click at [1432, 678] on link "5" at bounding box center [1430, 669] width 19 height 18
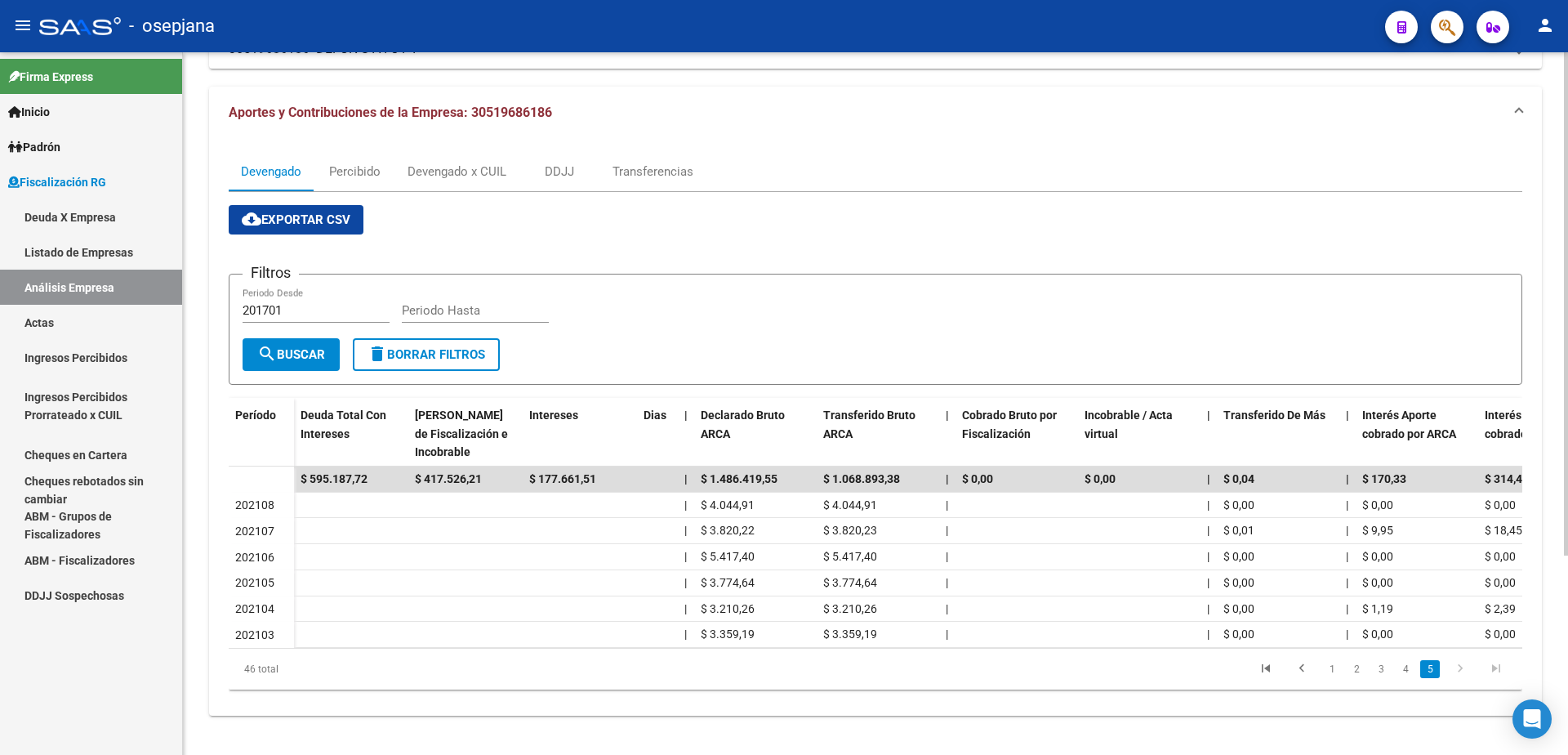
scroll to position [151, 0]
click at [1277, 676] on link "go to first page" at bounding box center [1266, 669] width 31 height 18
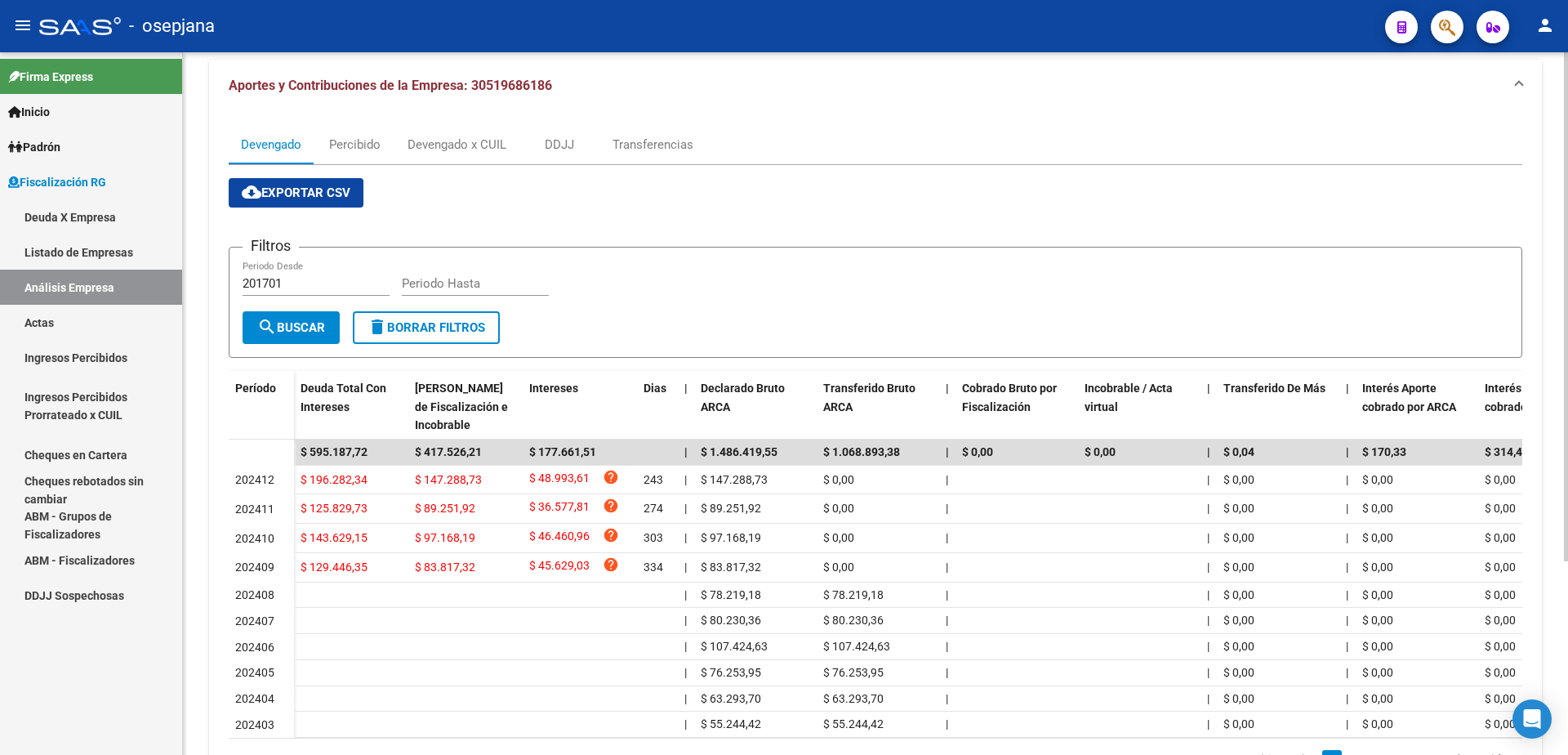
scroll to position [0, 0]
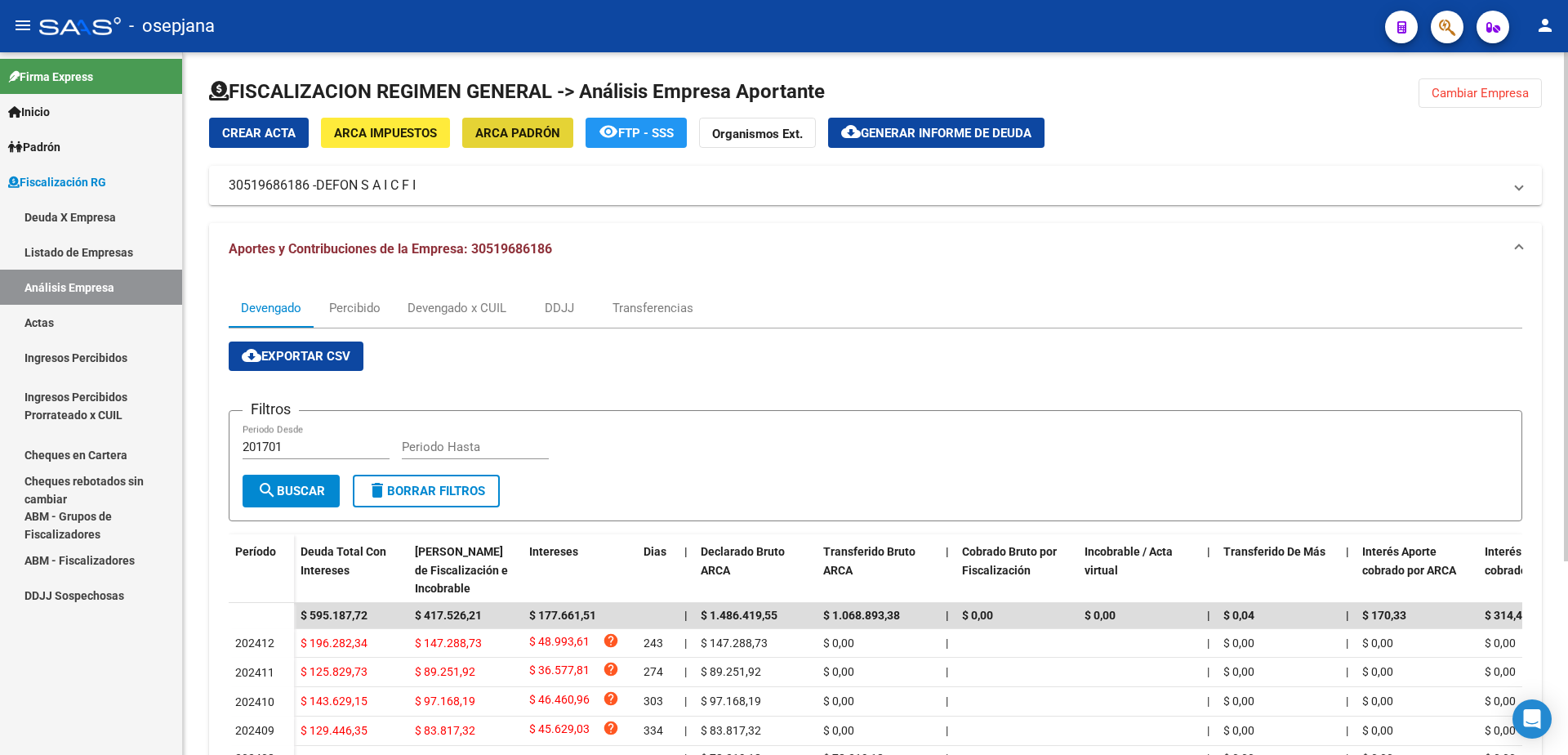
click at [490, 128] on span "ARCA Padrón" at bounding box center [518, 132] width 85 height 14
